Goal: Transaction & Acquisition: Download file/media

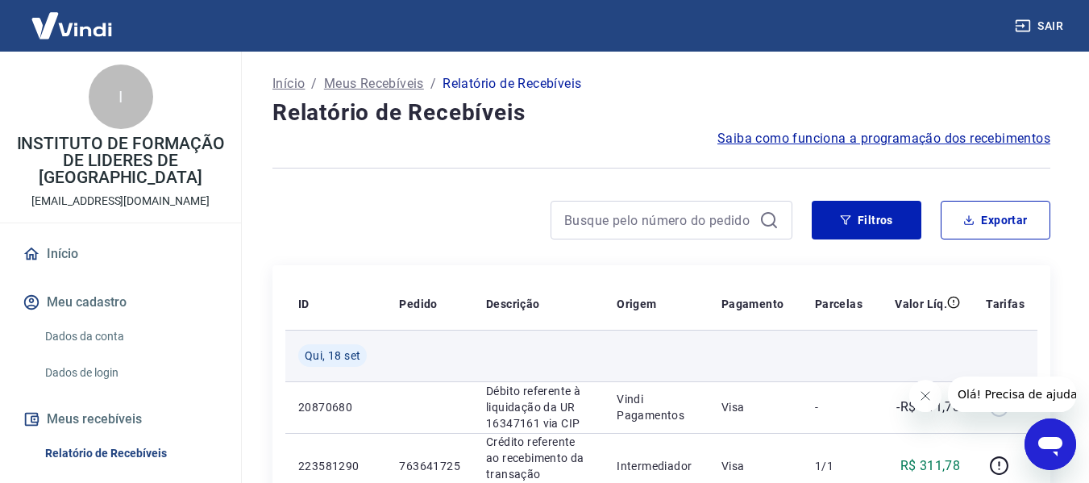
scroll to position [81, 0]
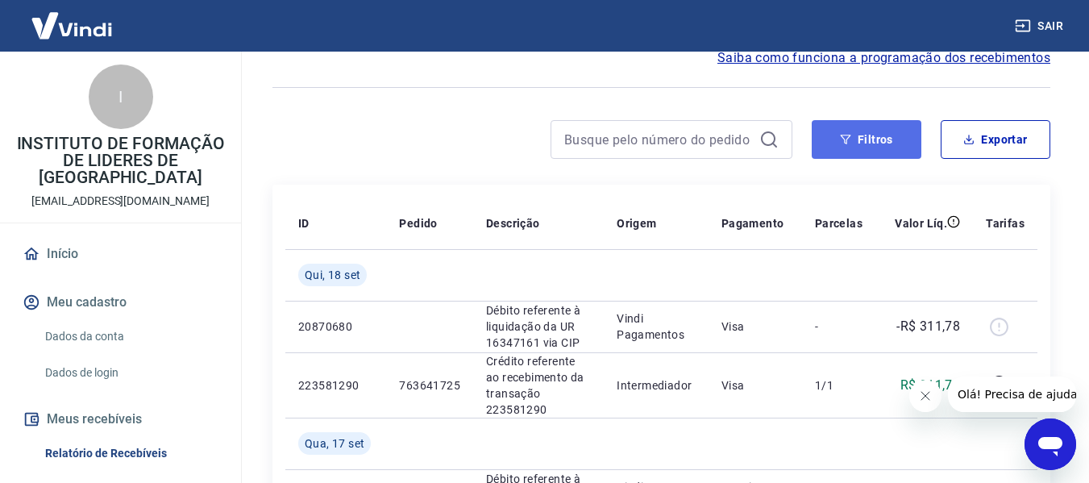
click at [859, 146] on button "Filtros" at bounding box center [867, 139] width 110 height 39
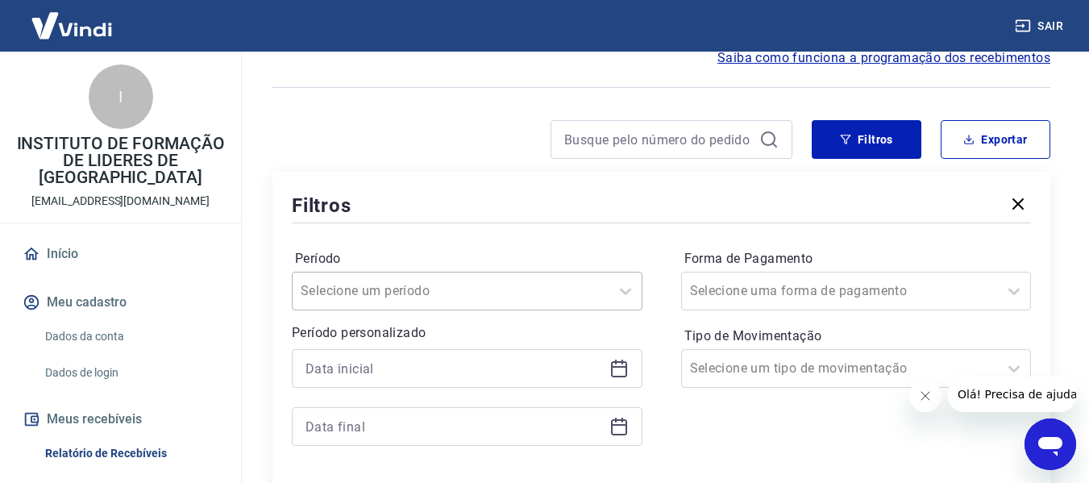
click at [414, 291] on div "Selecione um período" at bounding box center [467, 291] width 351 height 39
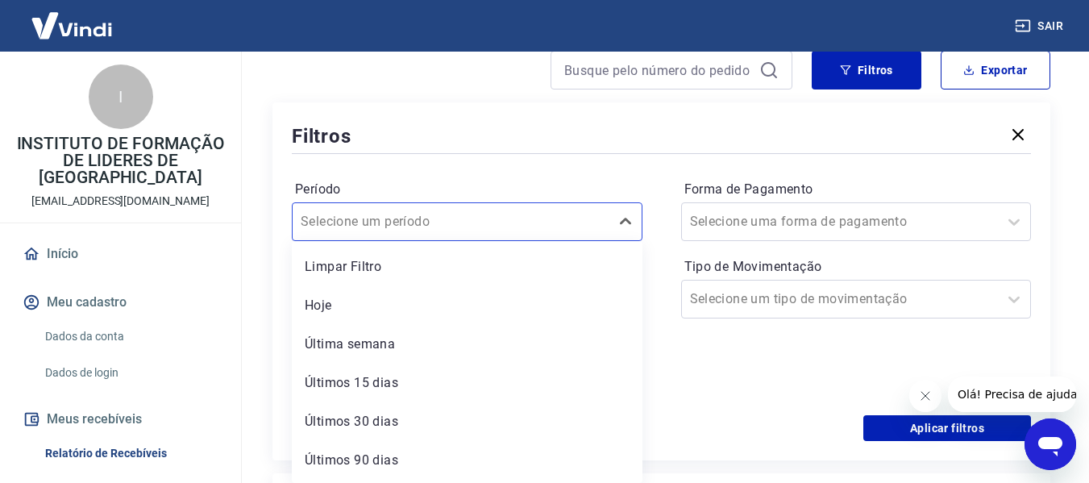
click at [544, 131] on div "Filtros" at bounding box center [661, 136] width 739 height 28
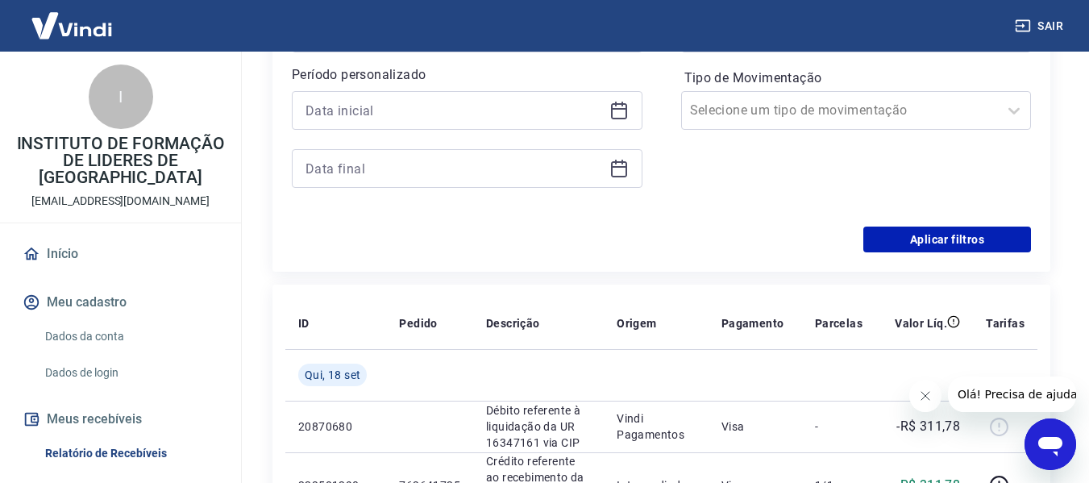
scroll to position [231, 0]
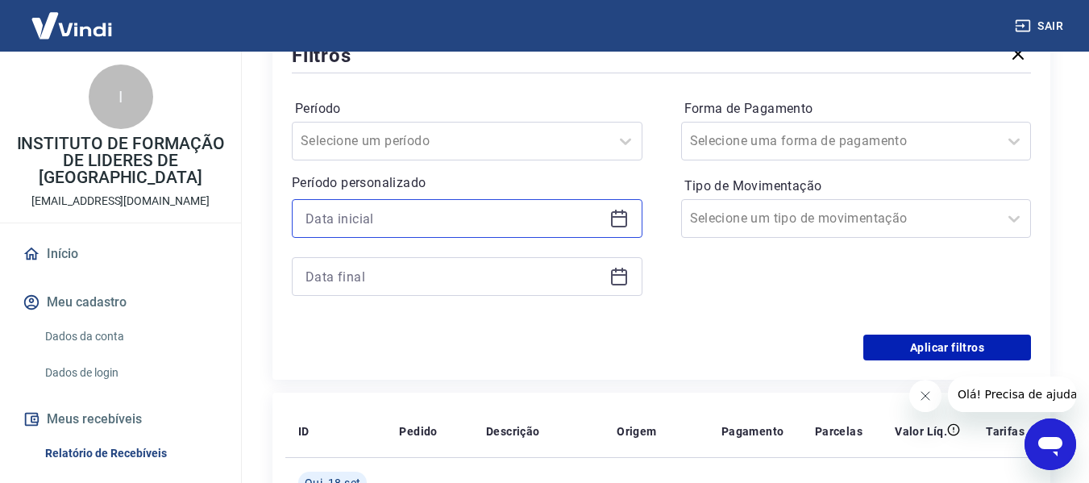
click at [440, 218] on input at bounding box center [454, 218] width 297 height 24
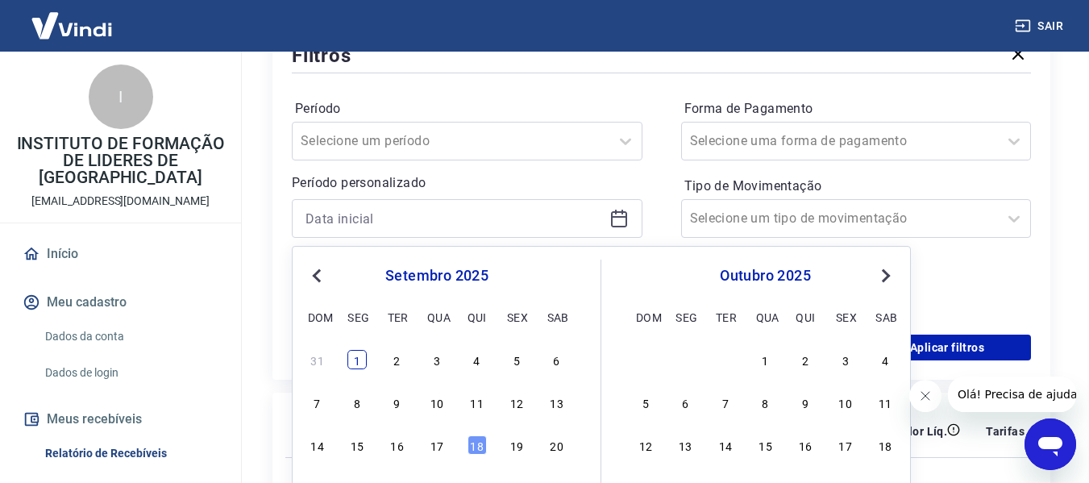
click at [363, 359] on div "1" at bounding box center [356, 359] width 19 height 19
type input "01/09/2025"
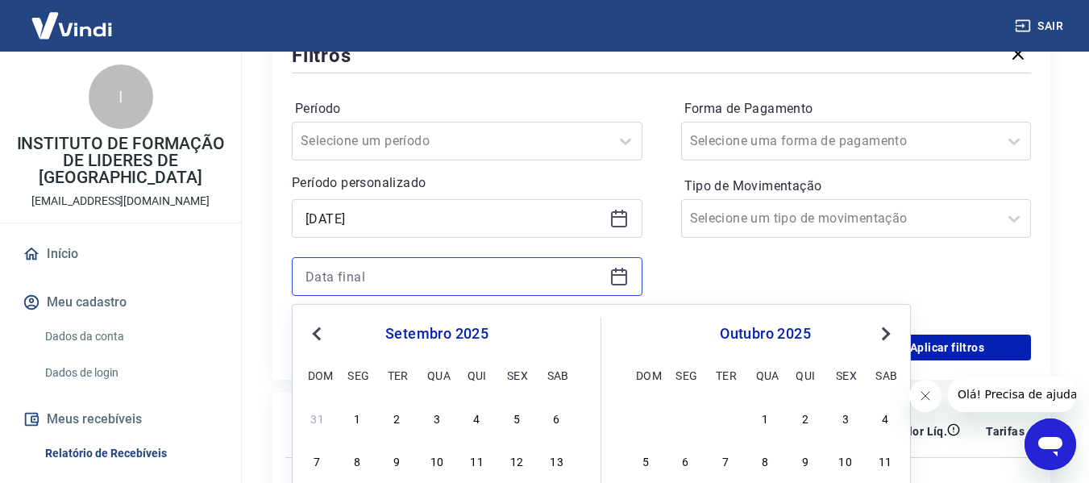
click at [446, 264] on input at bounding box center [454, 276] width 297 height 24
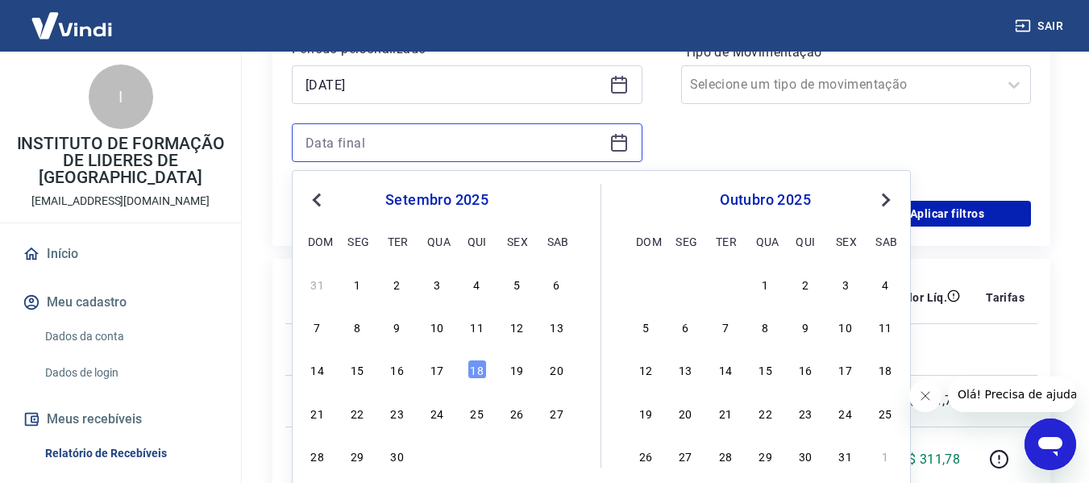
scroll to position [392, 0]
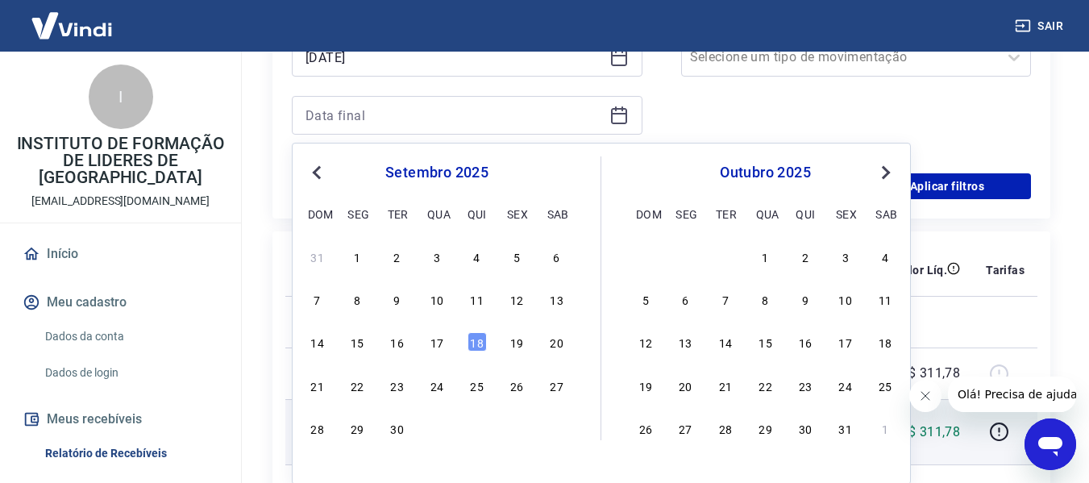
drag, startPoint x: 402, startPoint y: 432, endPoint x: 391, endPoint y: 431, distance: 11.4
click at [401, 432] on div "30" at bounding box center [397, 427] width 19 height 19
click at [391, 431] on td "763641725" at bounding box center [429, 431] width 87 height 65
type input "30/09/2025"
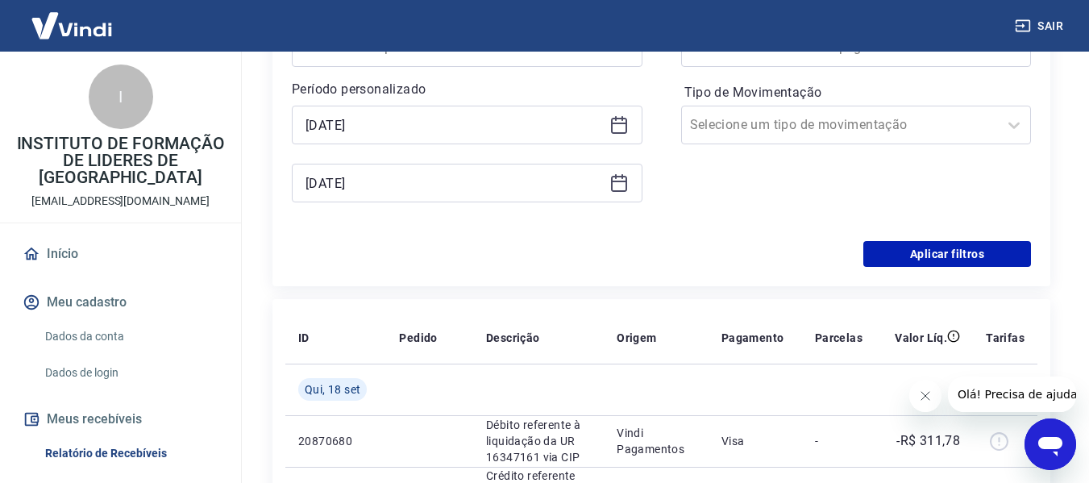
scroll to position [231, 0]
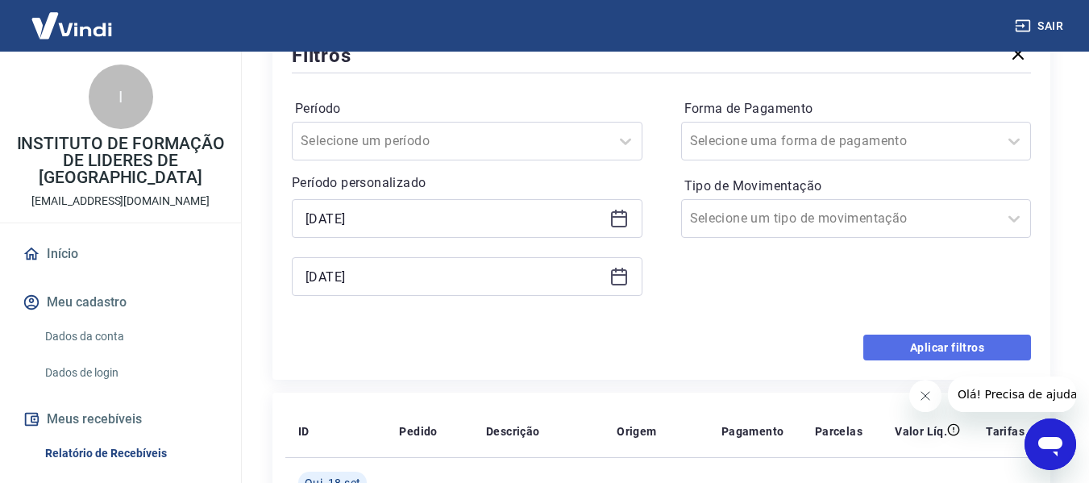
click at [932, 350] on button "Aplicar filtros" at bounding box center [947, 348] width 168 height 26
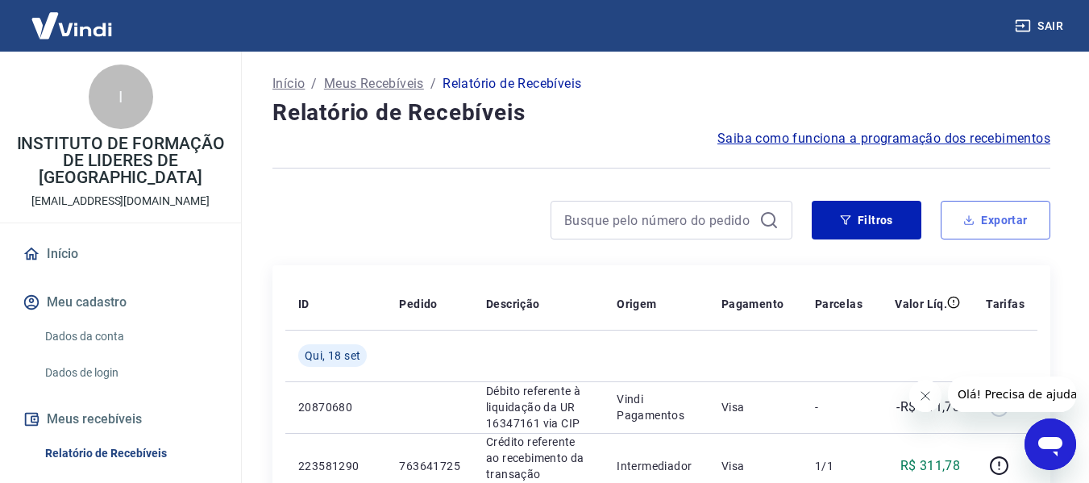
click at [1015, 233] on button "Exportar" at bounding box center [996, 220] width 110 height 39
type input "01/09/2025"
type input "30/09/2025"
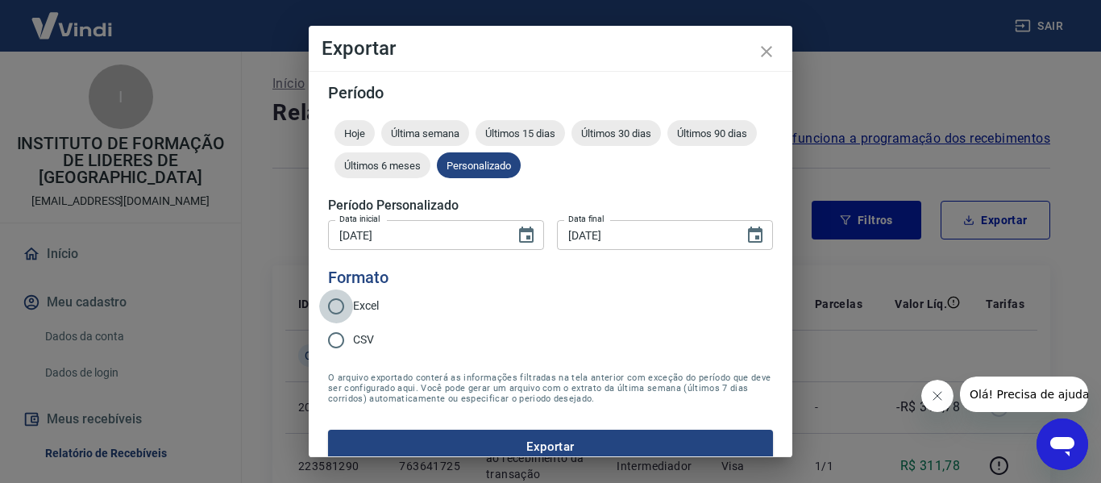
click at [338, 301] on input "Excel" at bounding box center [336, 306] width 34 height 34
radio input "true"
click at [513, 447] on button "Exportar" at bounding box center [550, 447] width 445 height 34
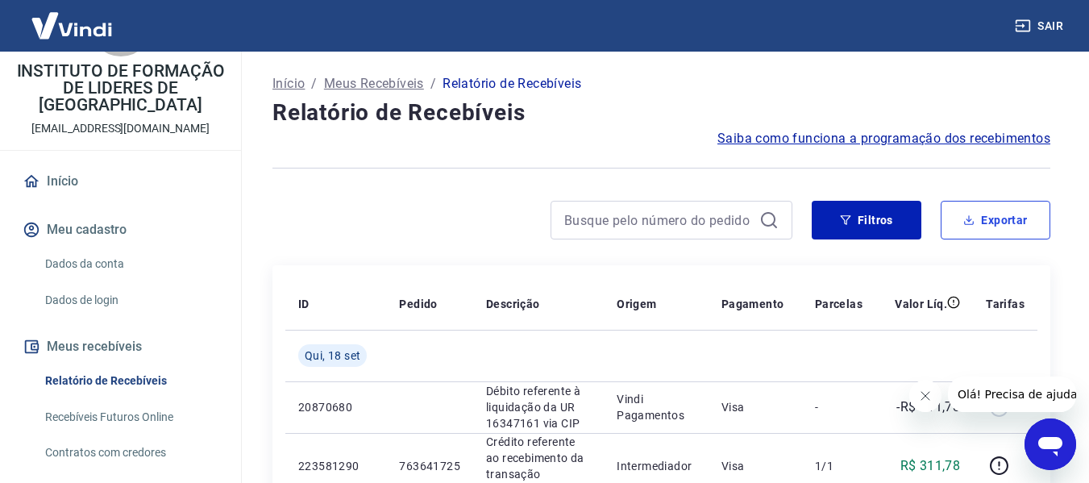
scroll to position [191, 0]
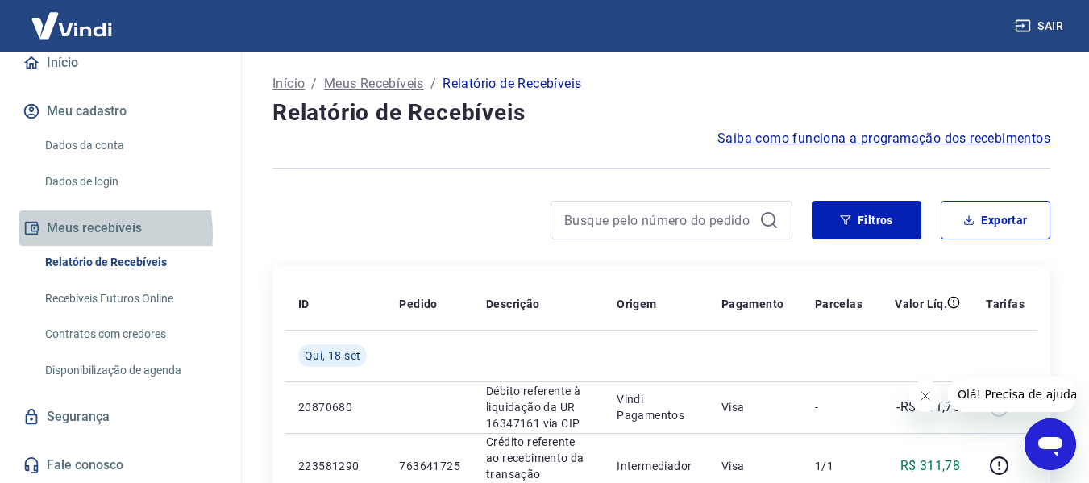
click at [75, 234] on button "Meus recebíveis" at bounding box center [120, 227] width 202 height 35
